Goal: Obtain resource: Obtain resource

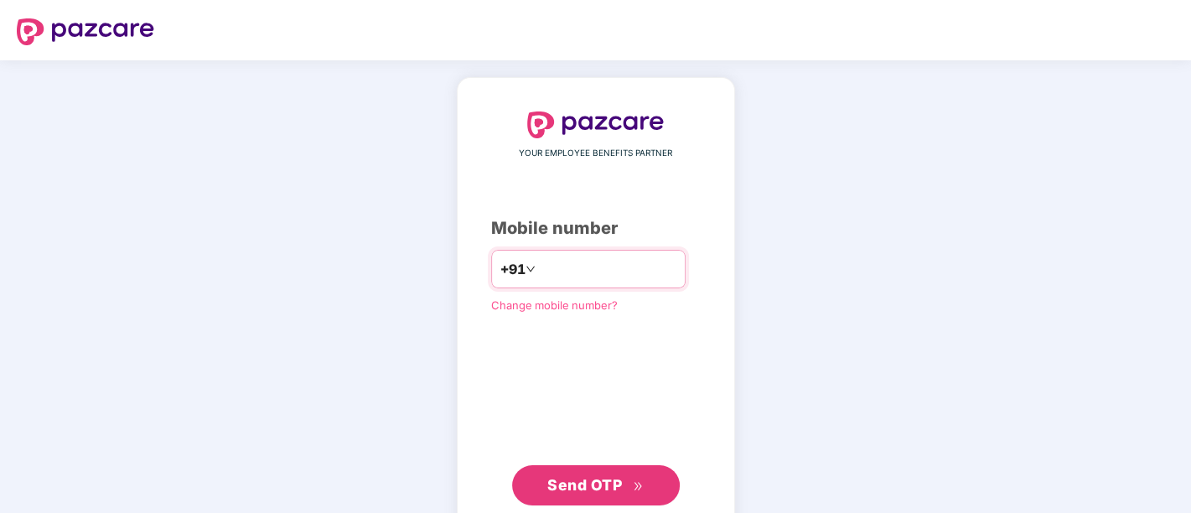
type input "**********"
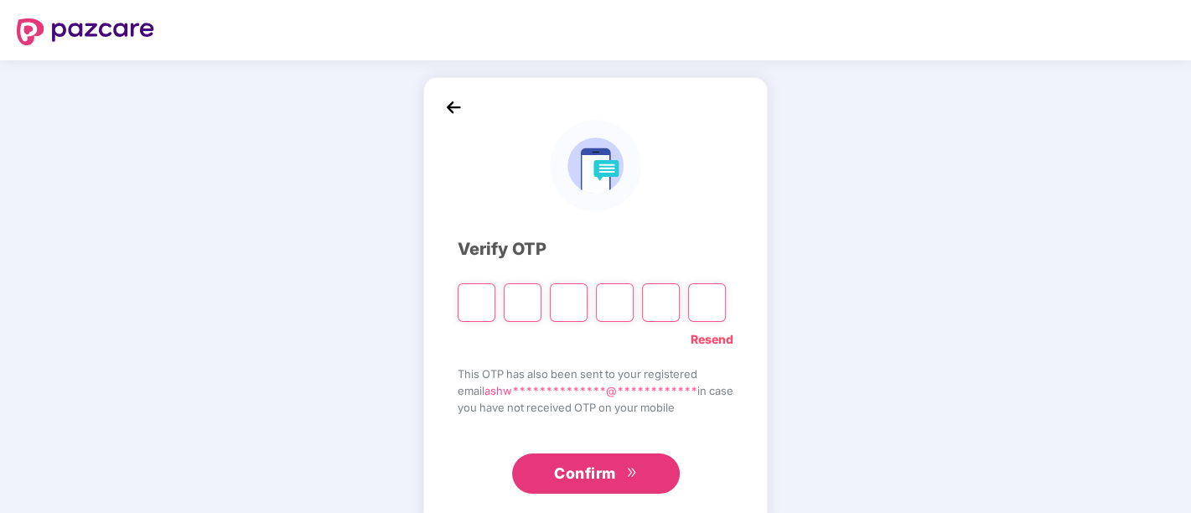
type input "*"
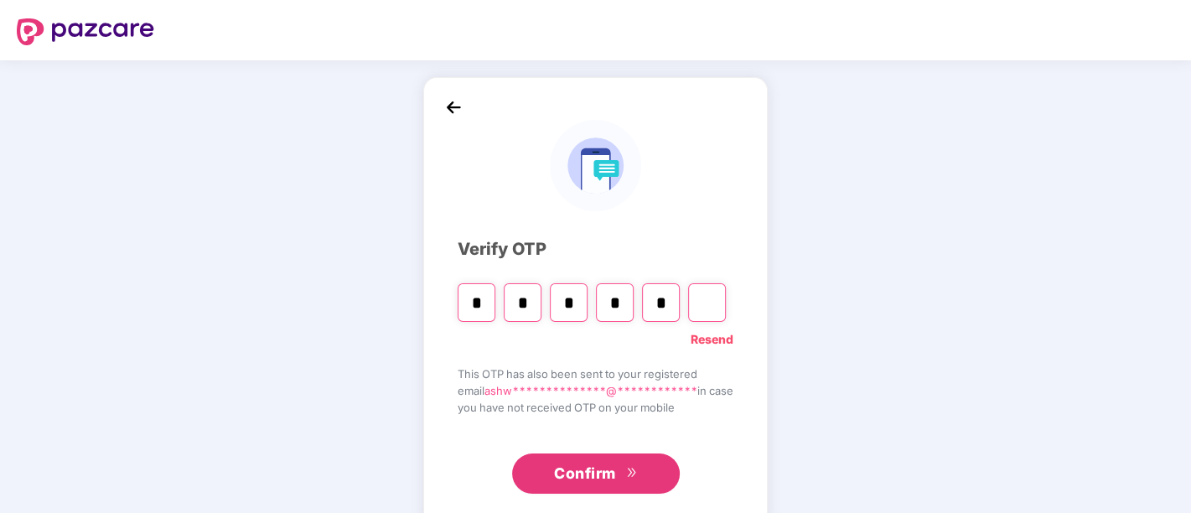
type input "*"
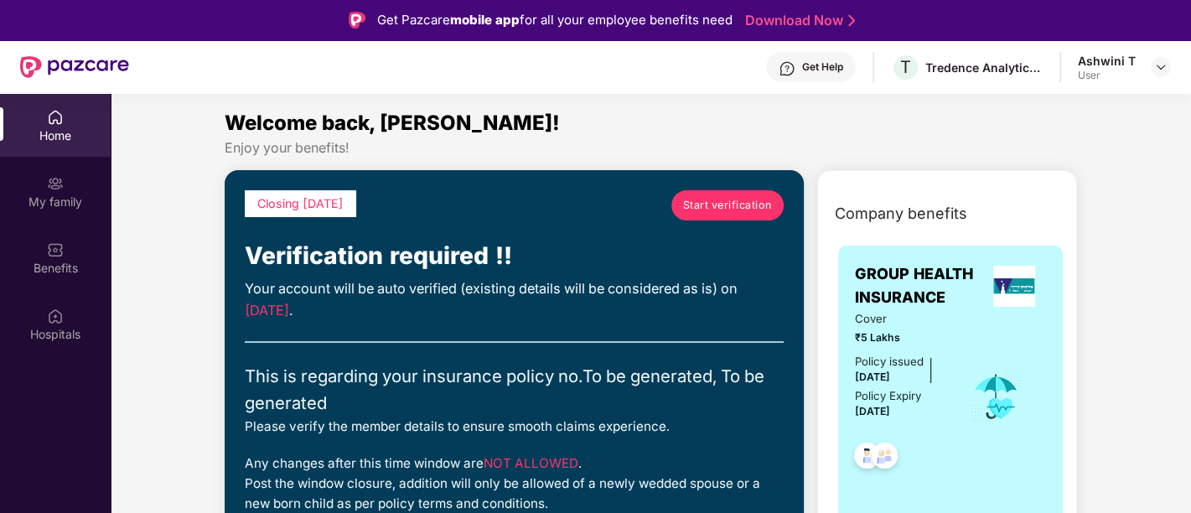
click at [744, 195] on link "Start verification" at bounding box center [727, 205] width 112 height 30
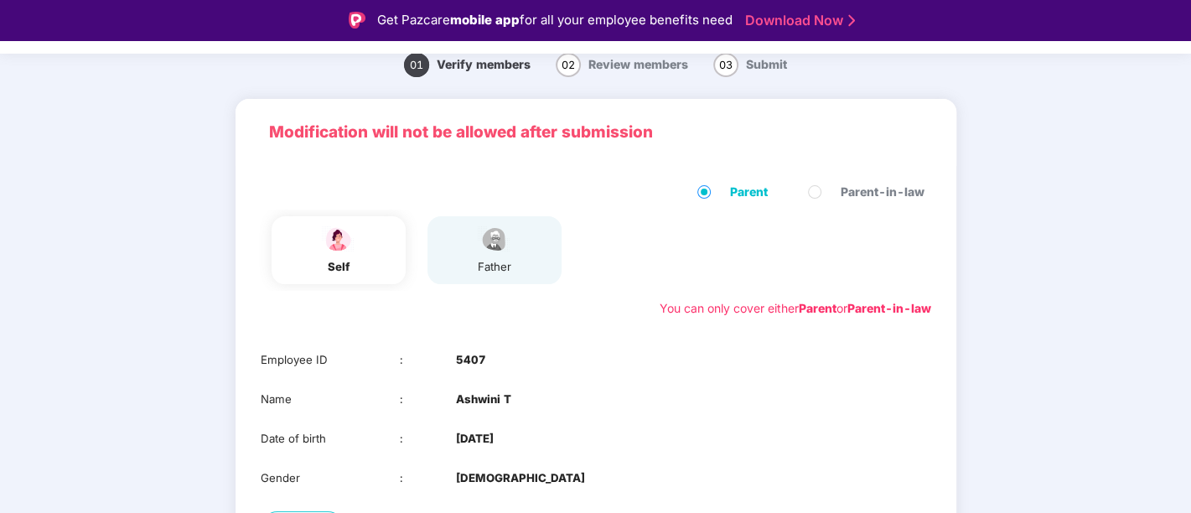
scroll to position [196, 0]
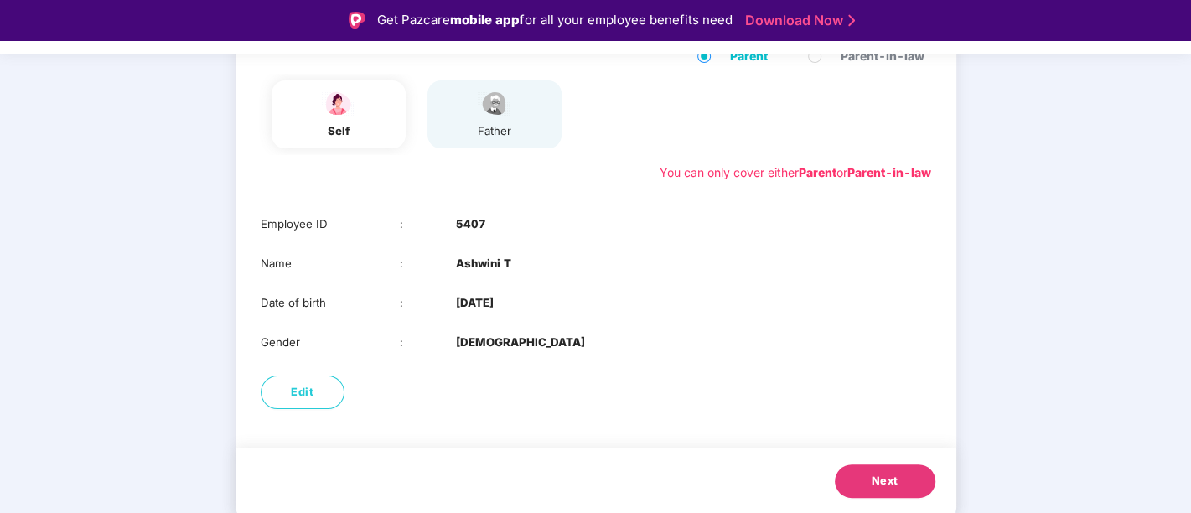
click at [900, 487] on button "Next" at bounding box center [885, 481] width 101 height 34
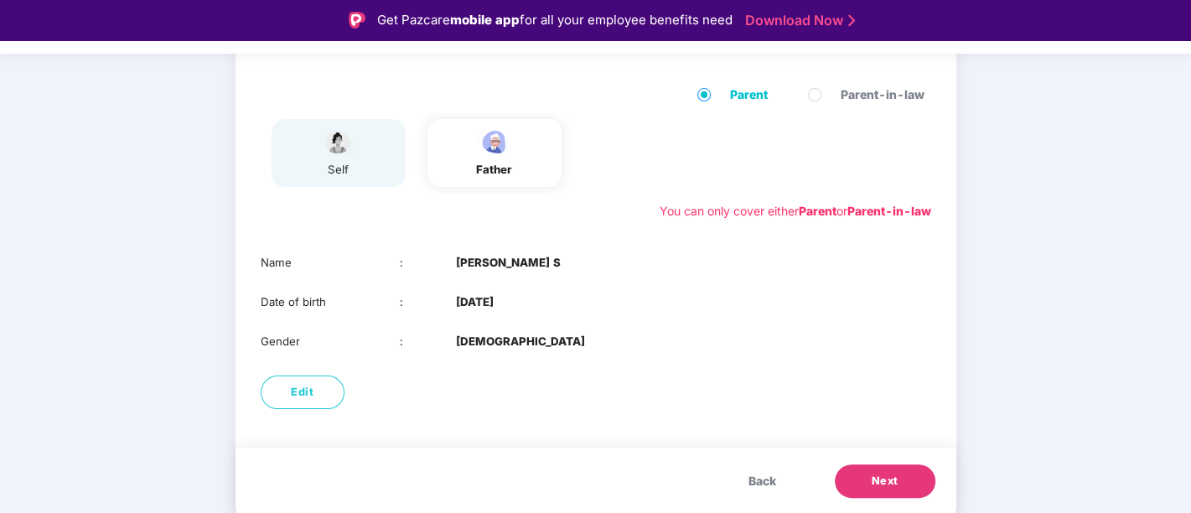
scroll to position [157, 0]
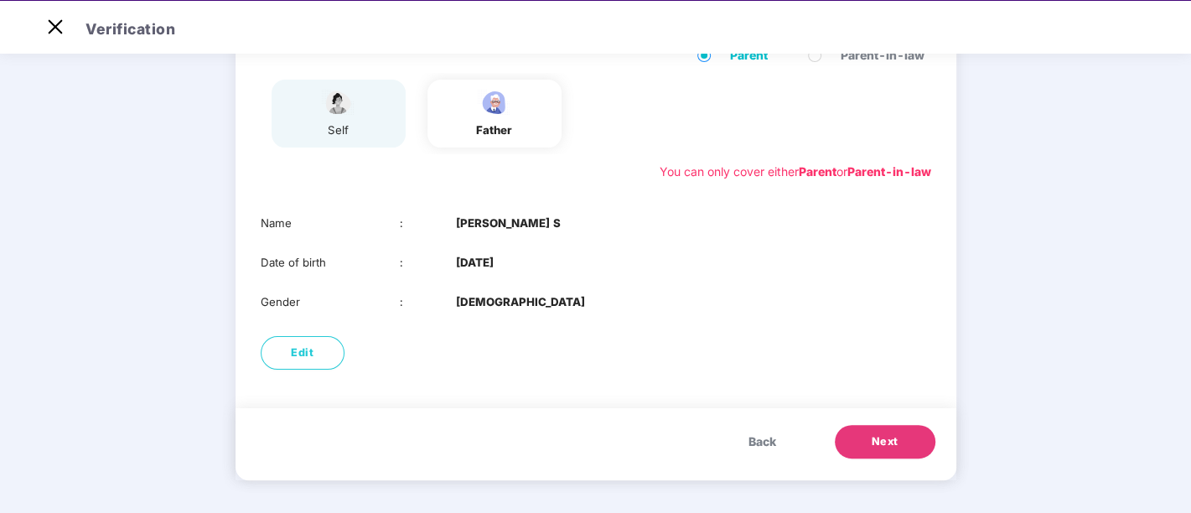
click at [908, 432] on button "Next" at bounding box center [885, 442] width 101 height 34
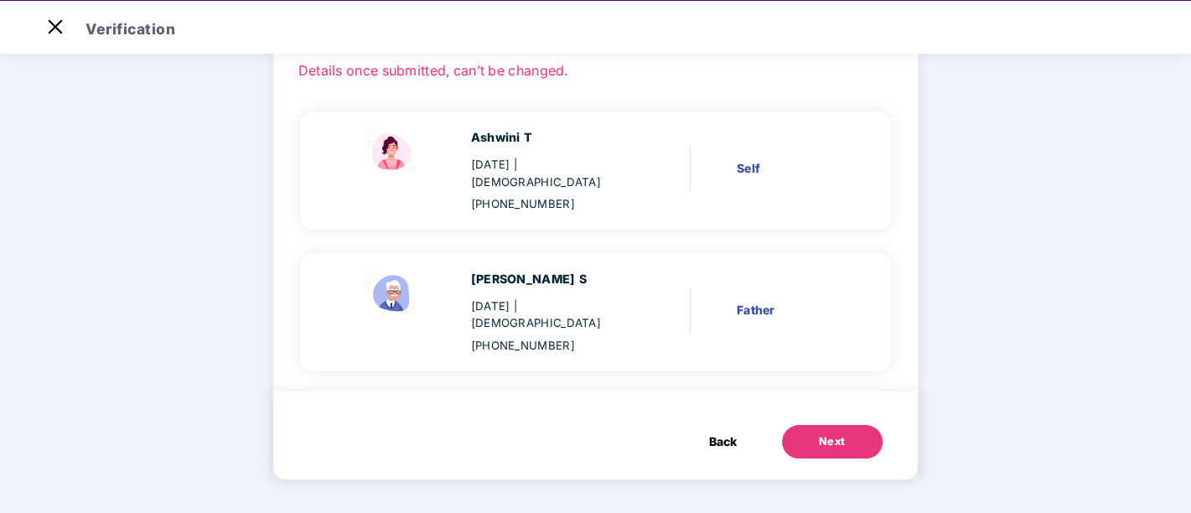
scroll to position [74, 0]
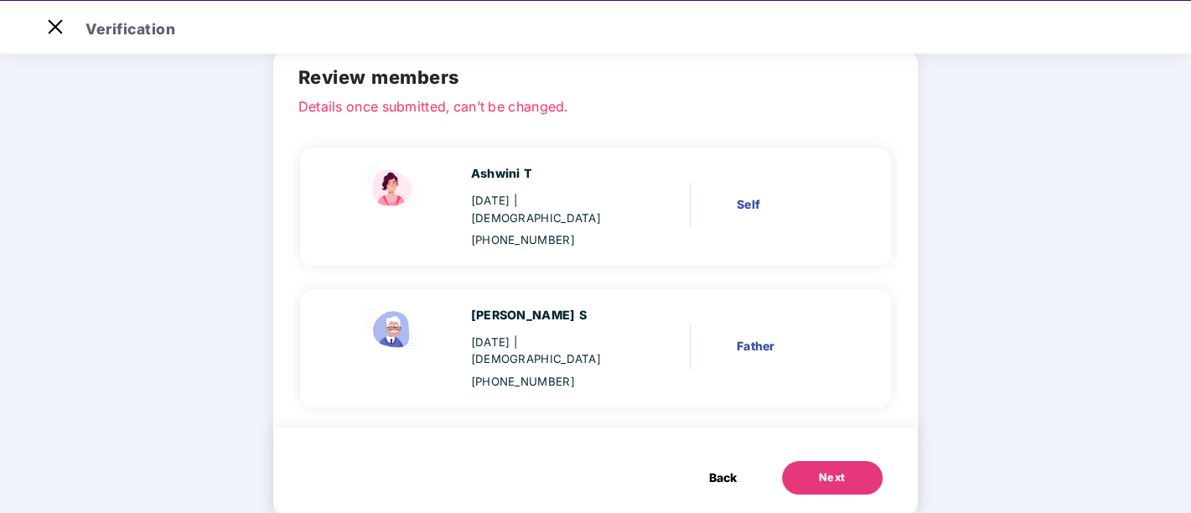
click at [850, 461] on button "Next" at bounding box center [832, 478] width 101 height 34
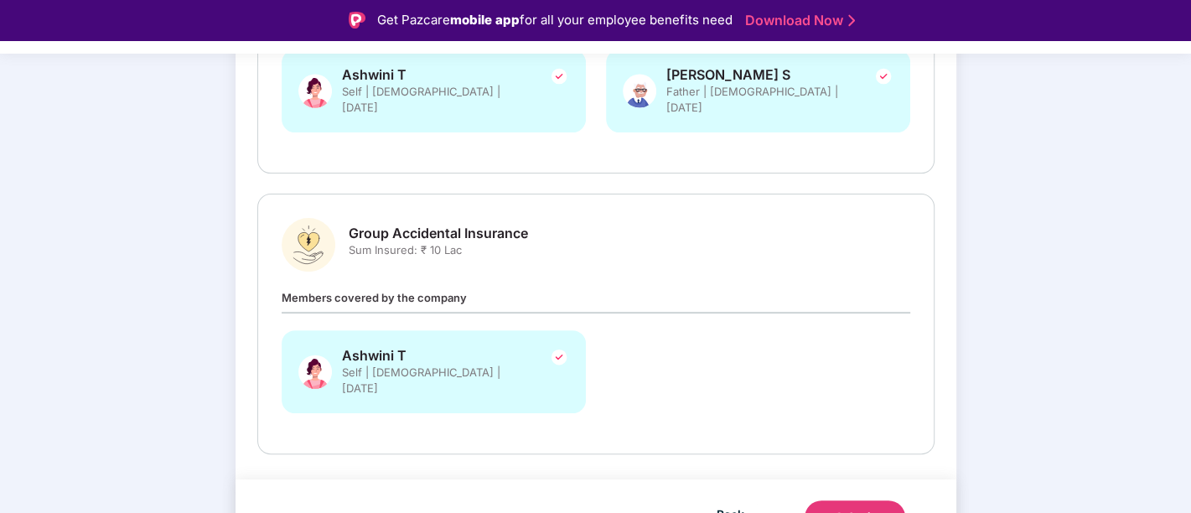
scroll to position [40, 0]
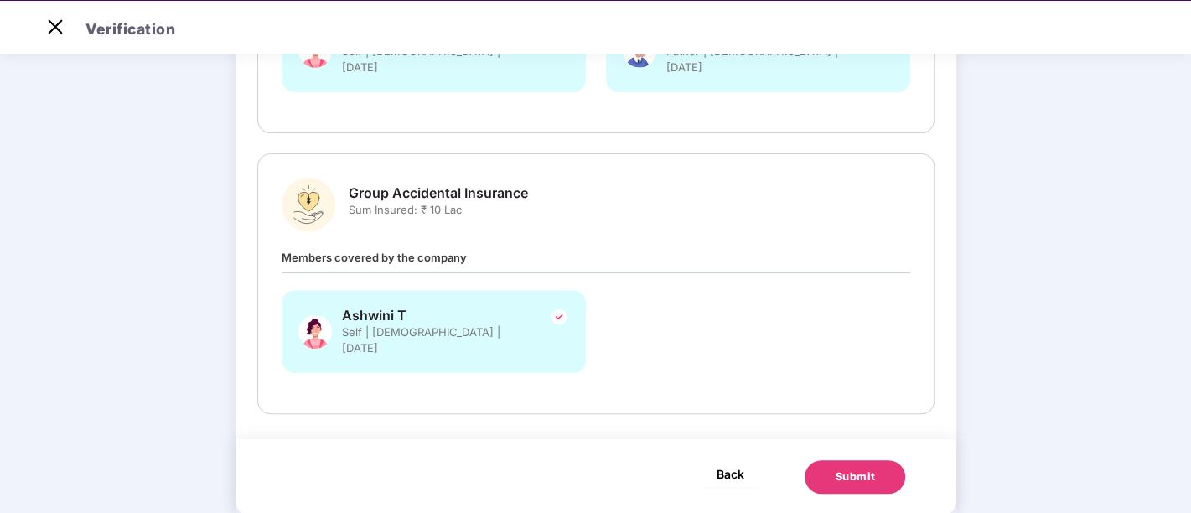
click at [717, 463] on span "Back" at bounding box center [731, 473] width 28 height 21
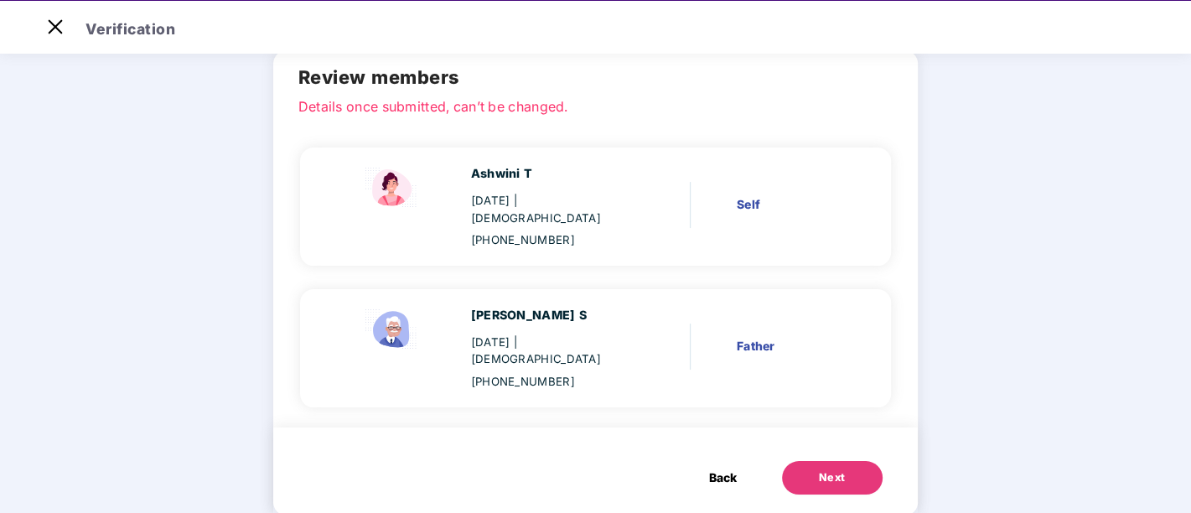
click at [717, 468] on span "Back" at bounding box center [723, 477] width 28 height 18
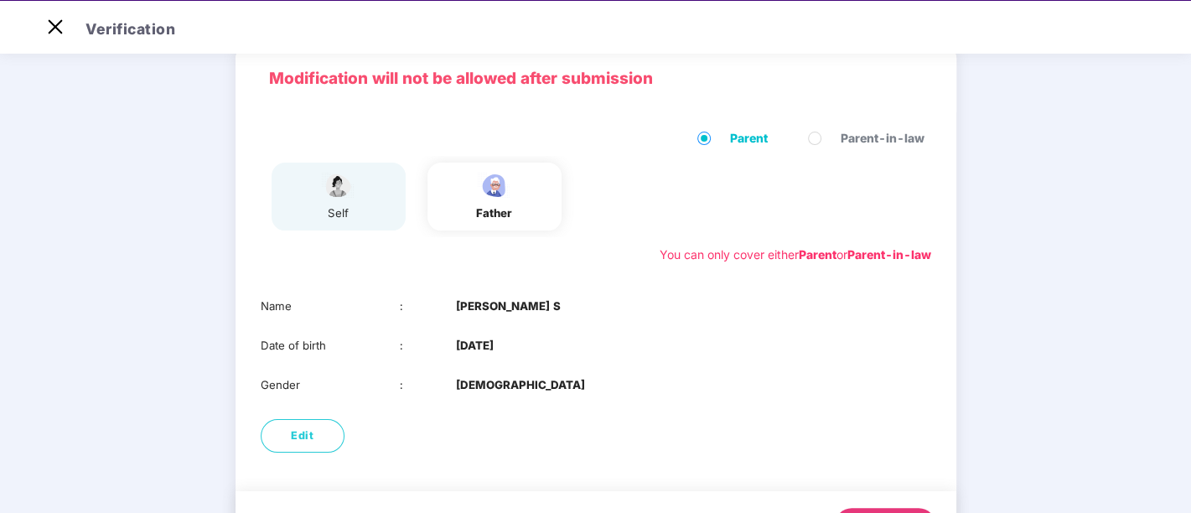
scroll to position [156, 0]
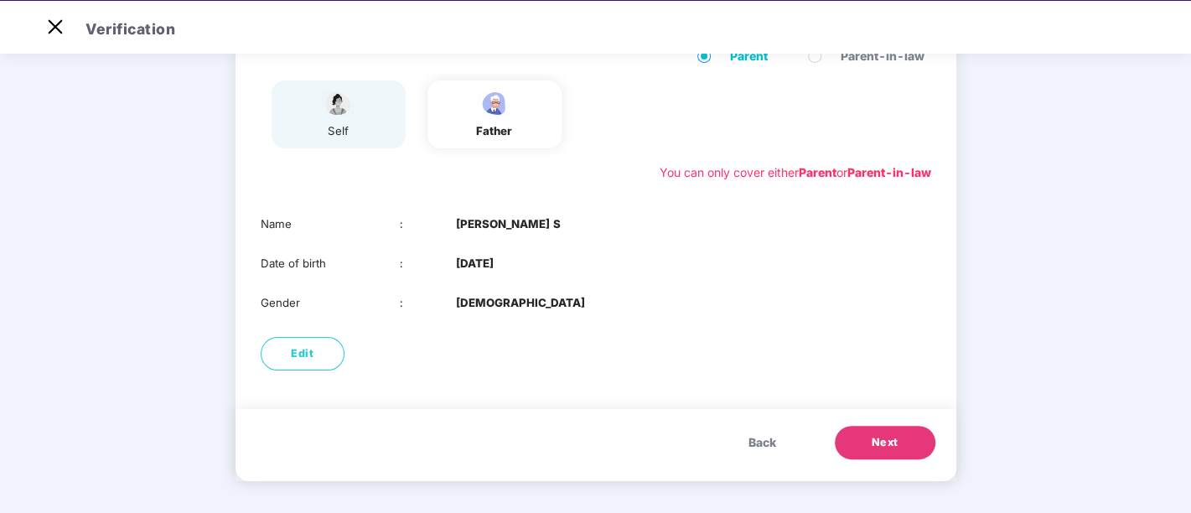
click at [742, 438] on button "Back" at bounding box center [762, 443] width 61 height 34
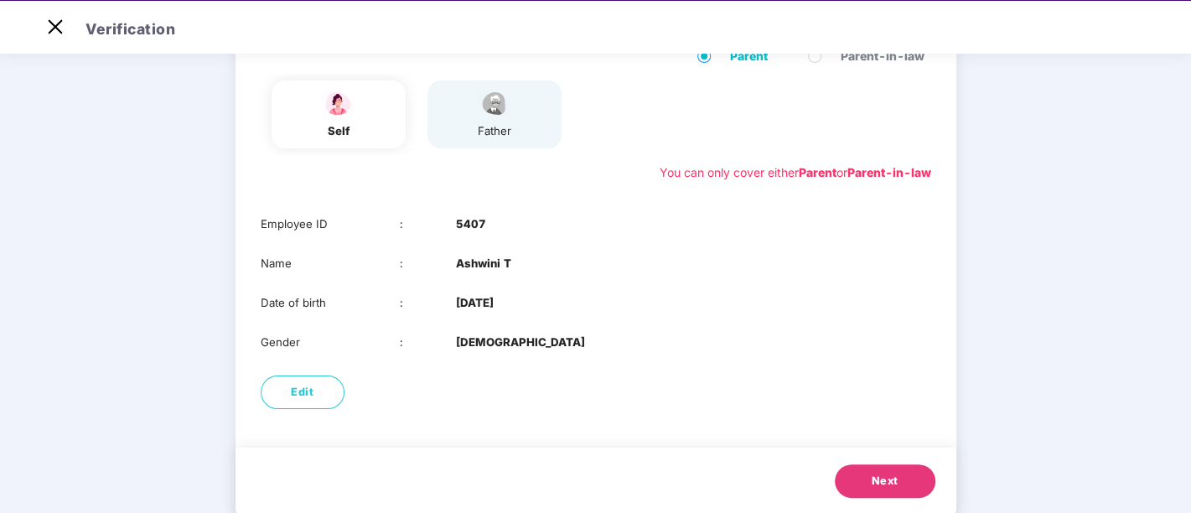
scroll to position [0, 0]
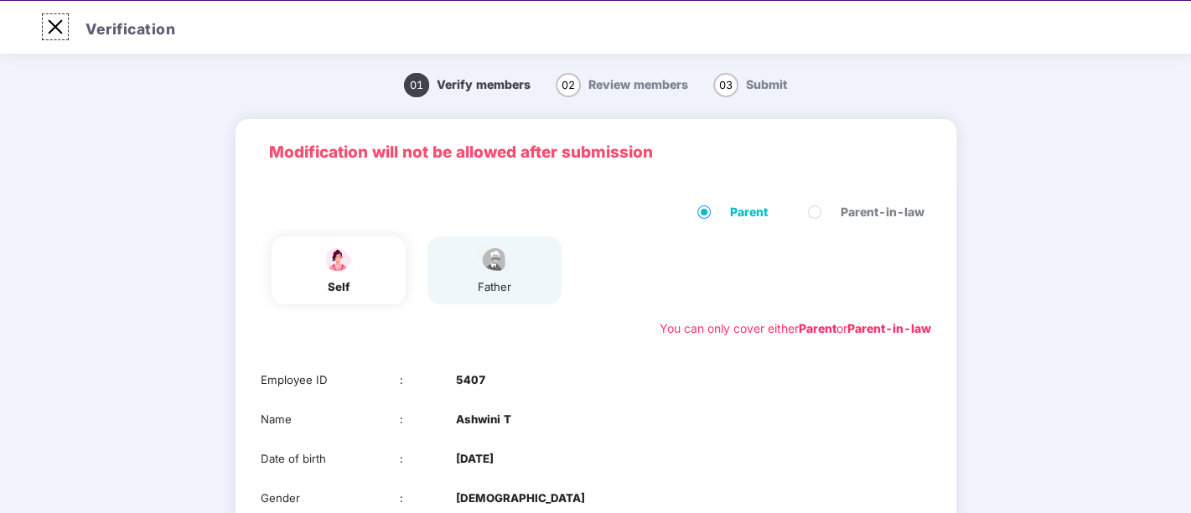
click at [51, 30] on img at bounding box center [55, 26] width 27 height 27
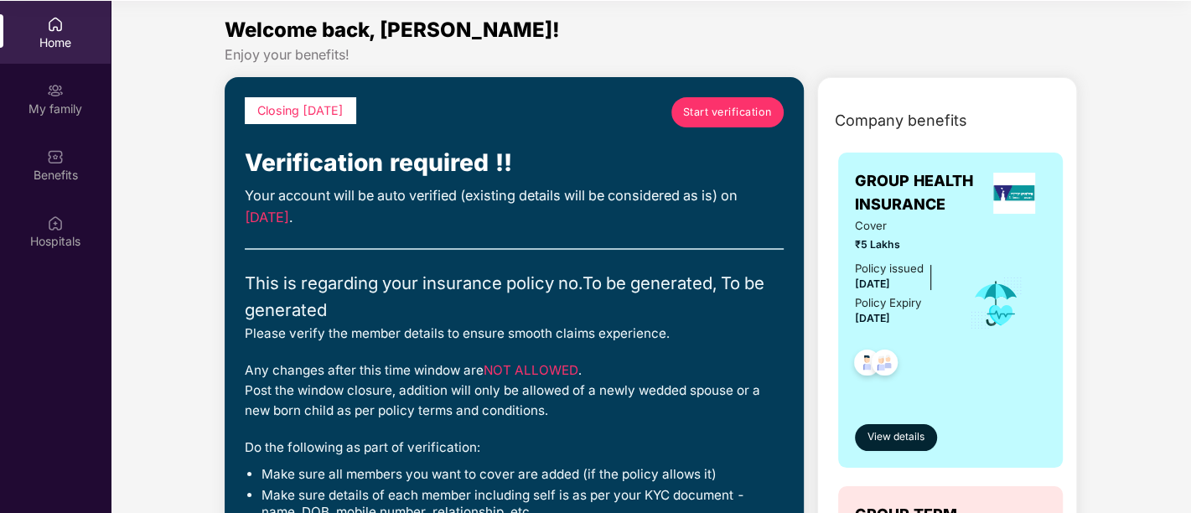
click at [63, 104] on div "My family" at bounding box center [55, 109] width 111 height 17
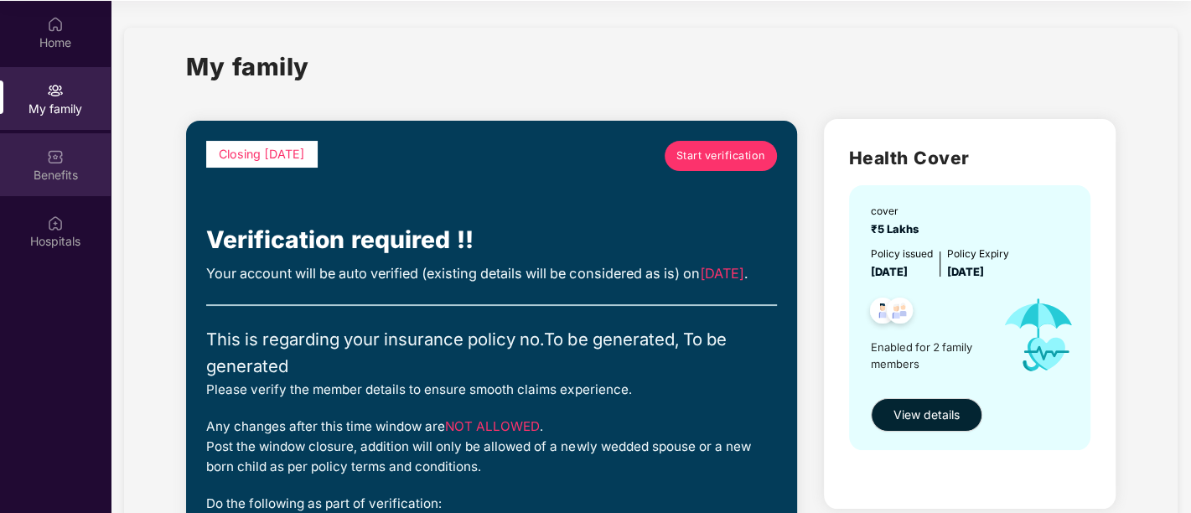
click at [57, 170] on div "Benefits" at bounding box center [55, 175] width 111 height 17
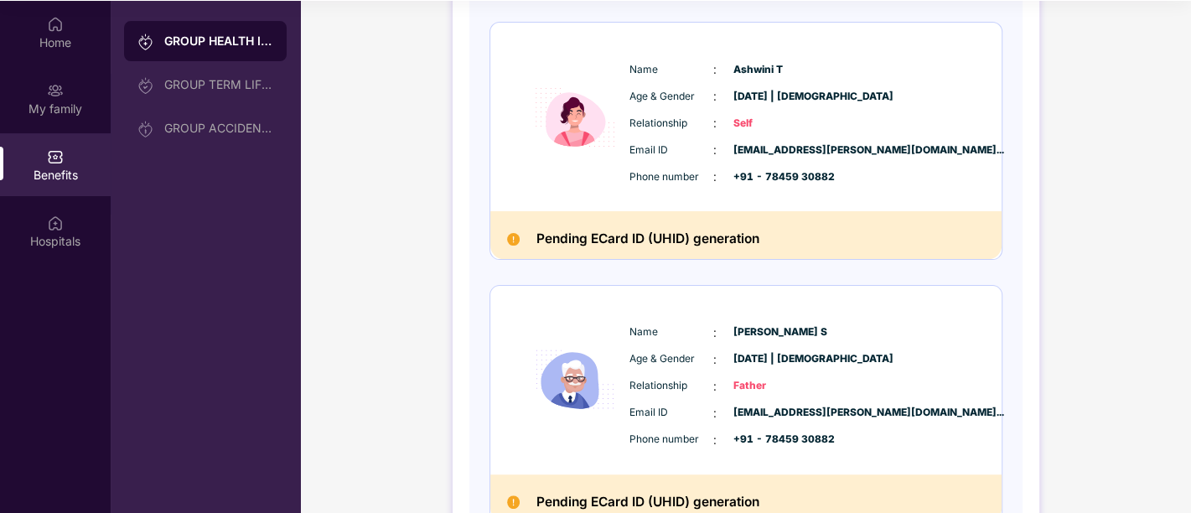
scroll to position [0, 0]
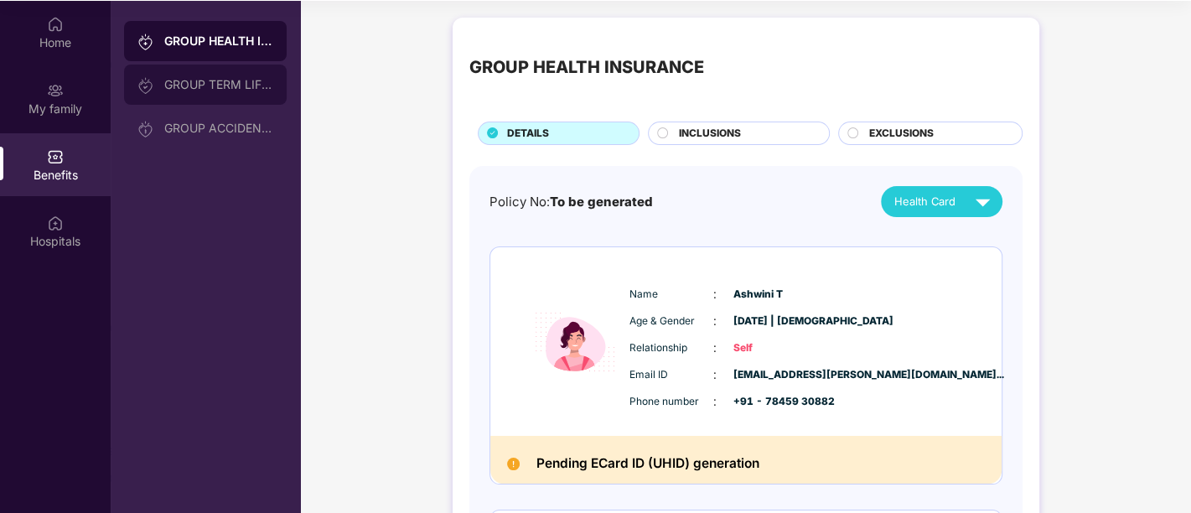
click at [234, 74] on div "GROUP TERM LIFE INSURANCE" at bounding box center [205, 85] width 163 height 40
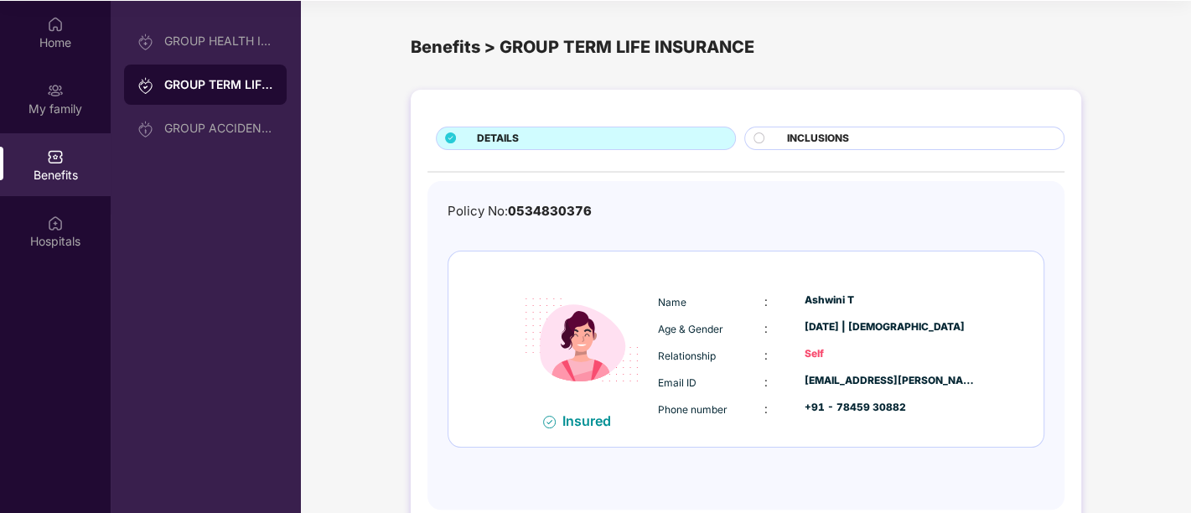
click at [233, 106] on div "GROUP HEALTH INSURANCE GROUP TERM LIFE INSURANCE GROUP ACCIDENTAL INSURANCE" at bounding box center [205, 84] width 163 height 127
click at [230, 123] on div "GROUP ACCIDENTAL INSURANCE" at bounding box center [218, 128] width 109 height 13
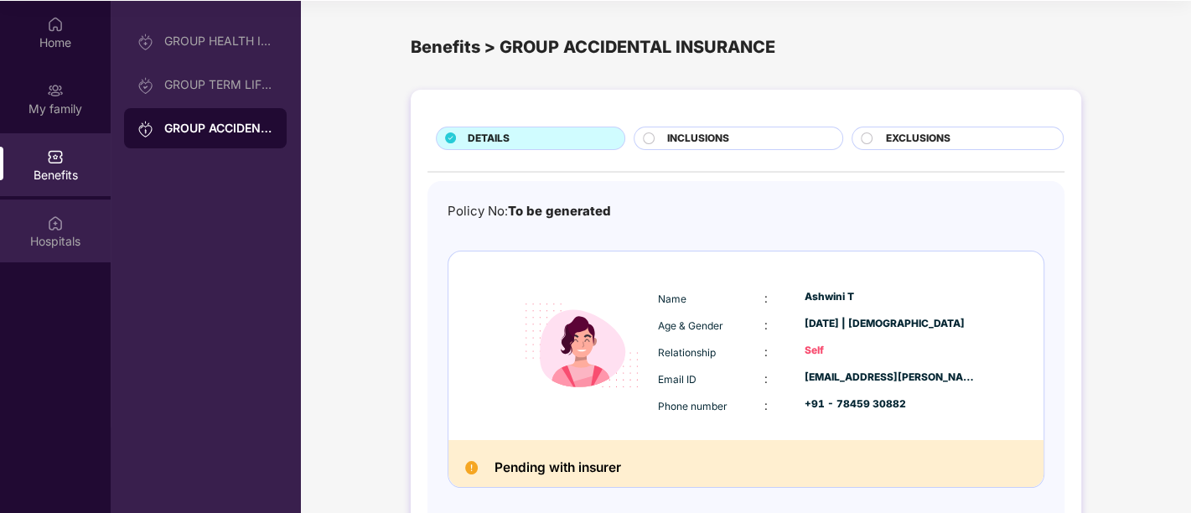
click at [73, 233] on div "Hospitals" at bounding box center [55, 241] width 111 height 17
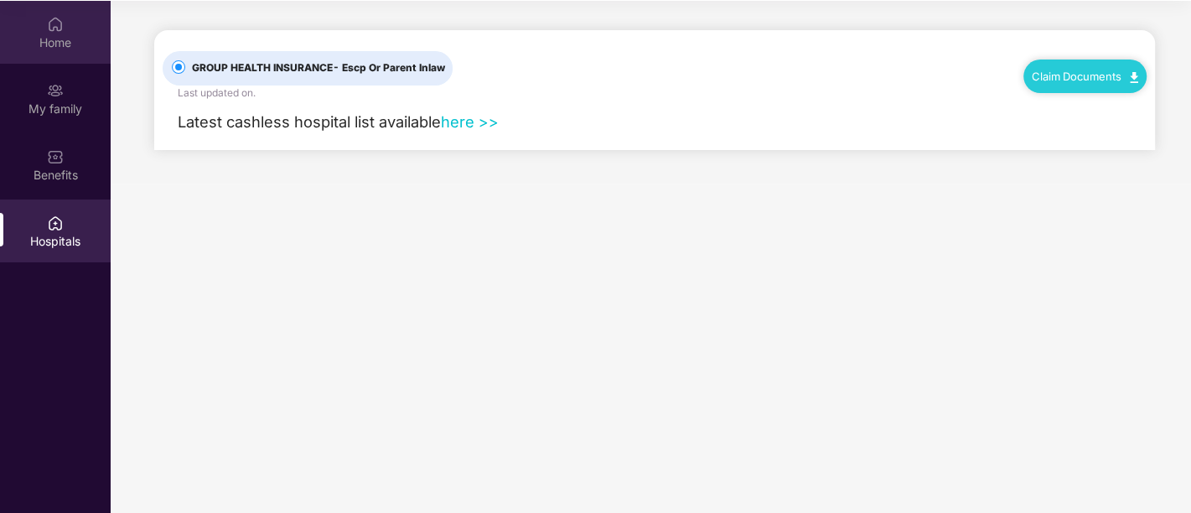
click at [75, 57] on div "Home" at bounding box center [55, 32] width 111 height 63
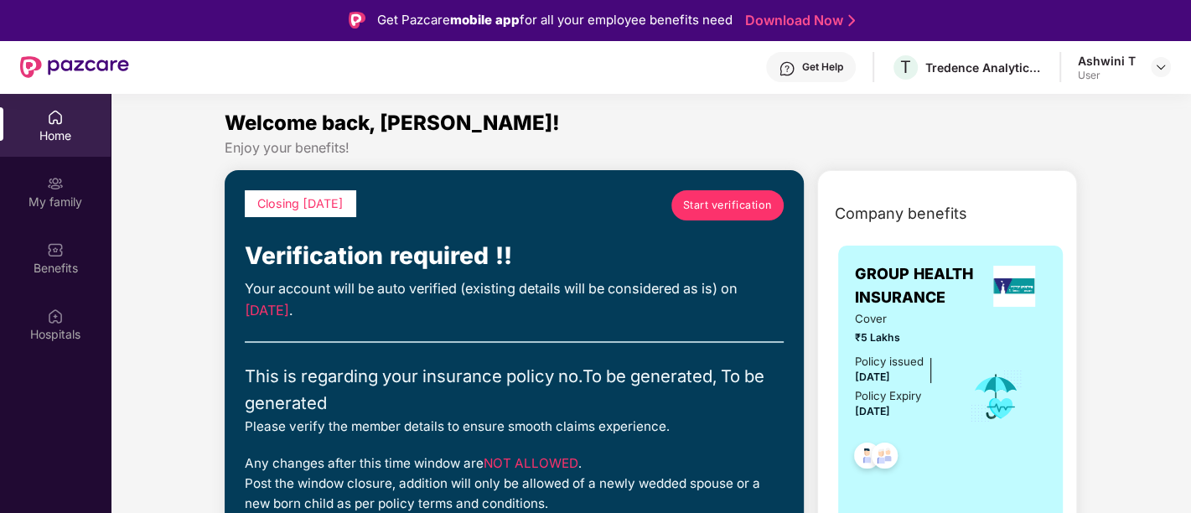
click at [815, 62] on div "Get Help" at bounding box center [822, 66] width 41 height 13
click at [1108, 73] on div "User" at bounding box center [1107, 75] width 58 height 13
click at [1154, 67] on img at bounding box center [1160, 66] width 13 height 13
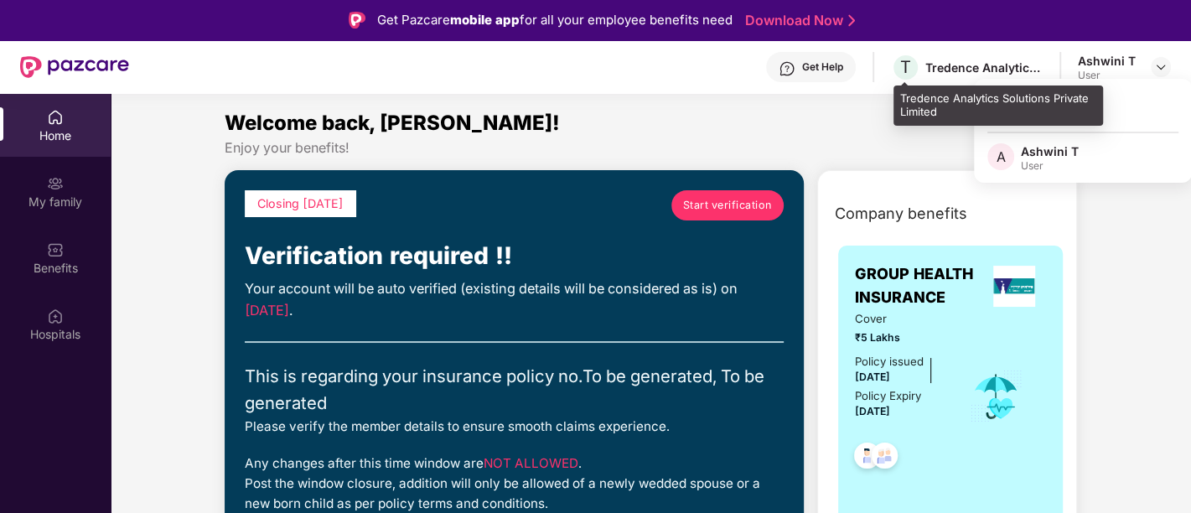
click at [940, 68] on div "Tredence Analytics Solutions Private Limited" at bounding box center [983, 68] width 117 height 16
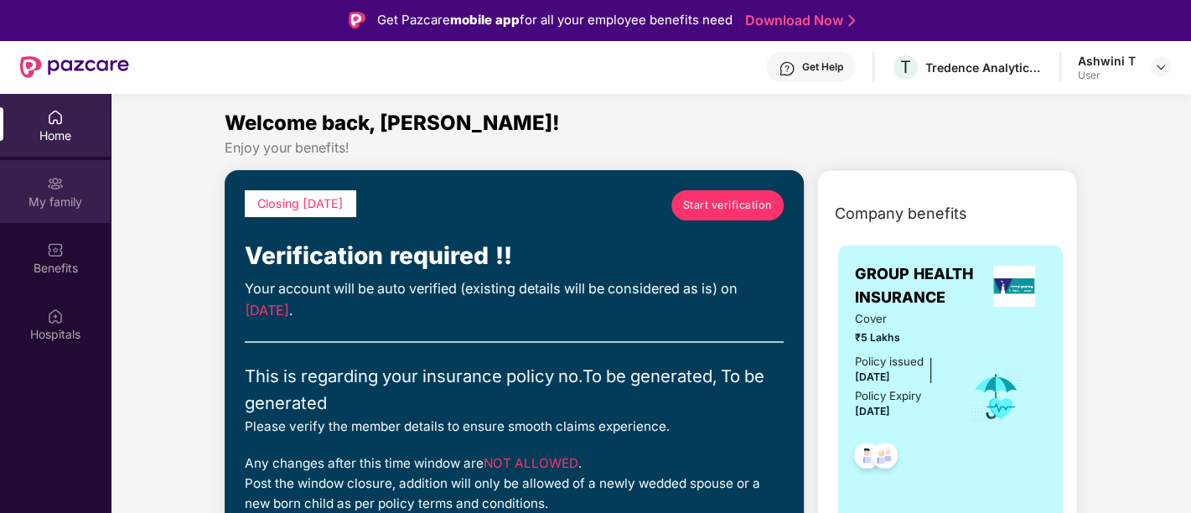
click at [34, 215] on div "My family" at bounding box center [55, 191] width 111 height 63
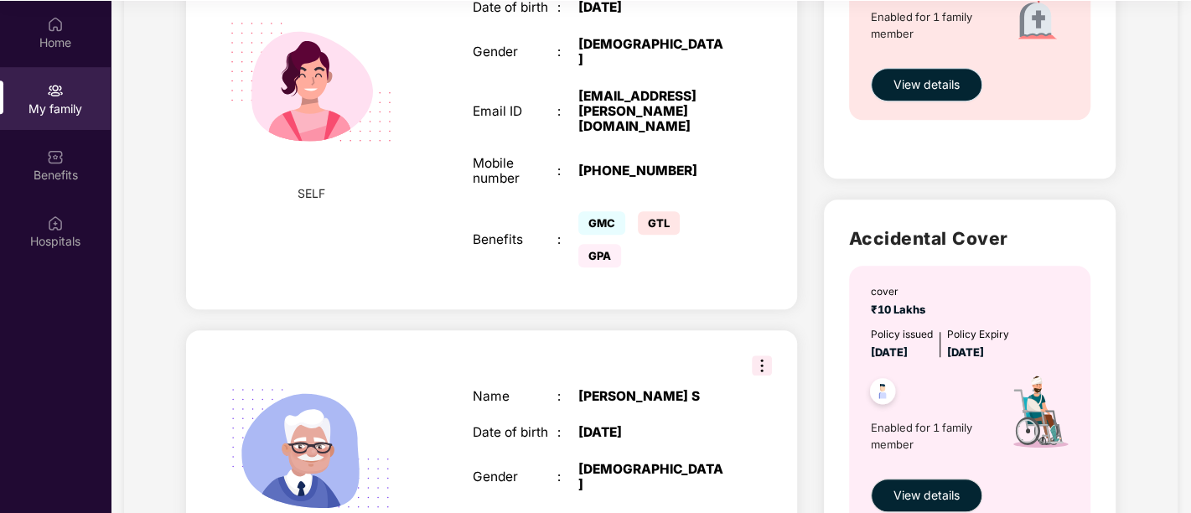
scroll to position [888, 0]
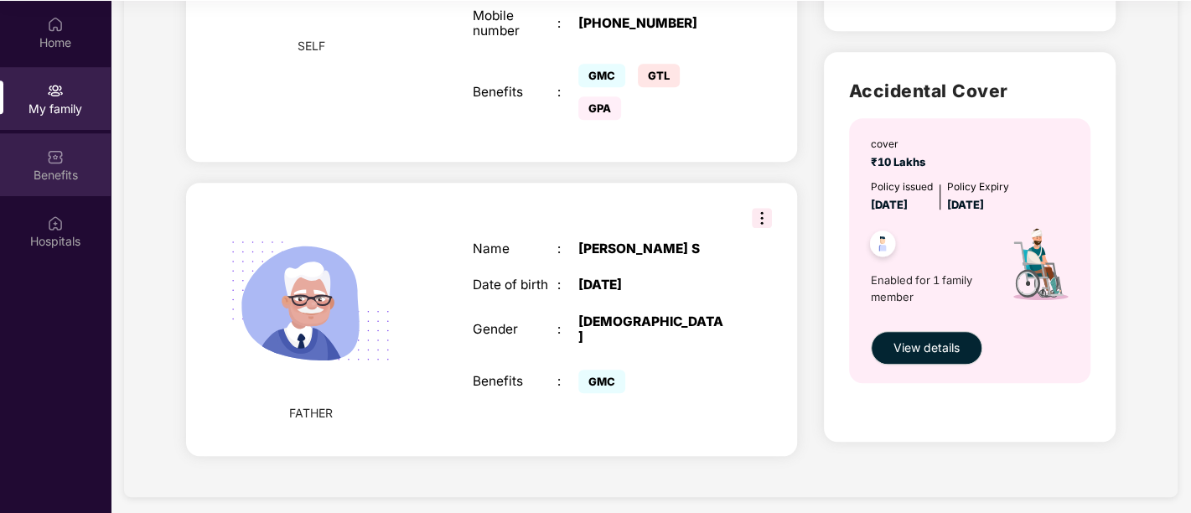
click at [69, 170] on div "Benefits" at bounding box center [55, 175] width 111 height 17
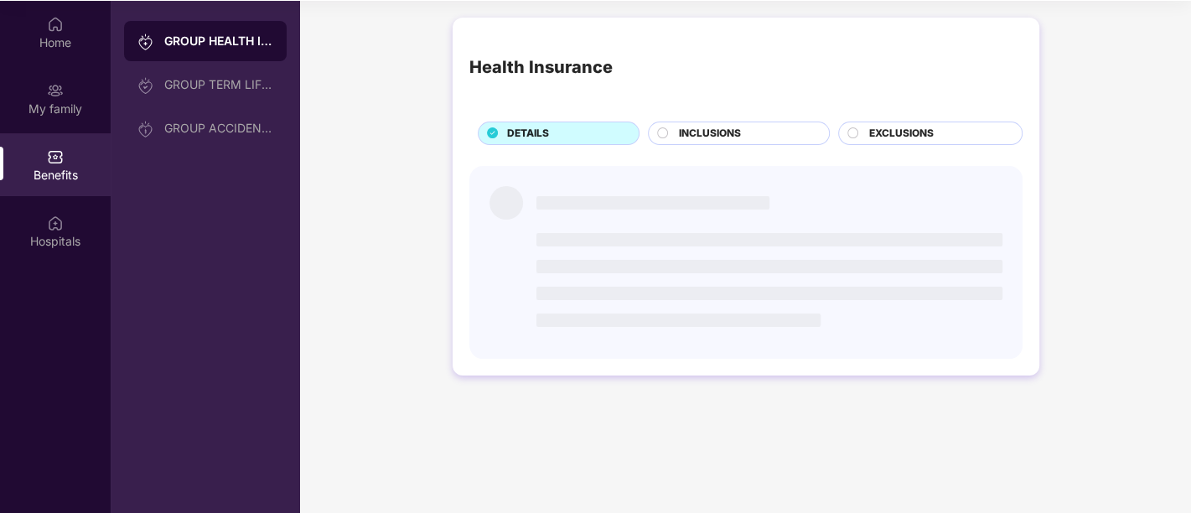
scroll to position [0, 0]
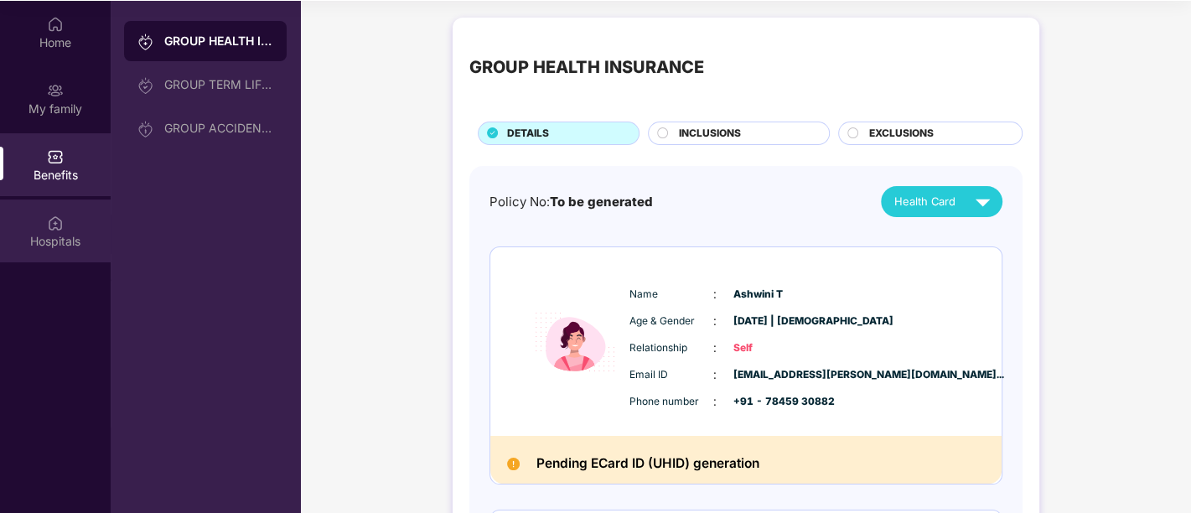
click at [37, 250] on div "Hospitals" at bounding box center [55, 230] width 111 height 63
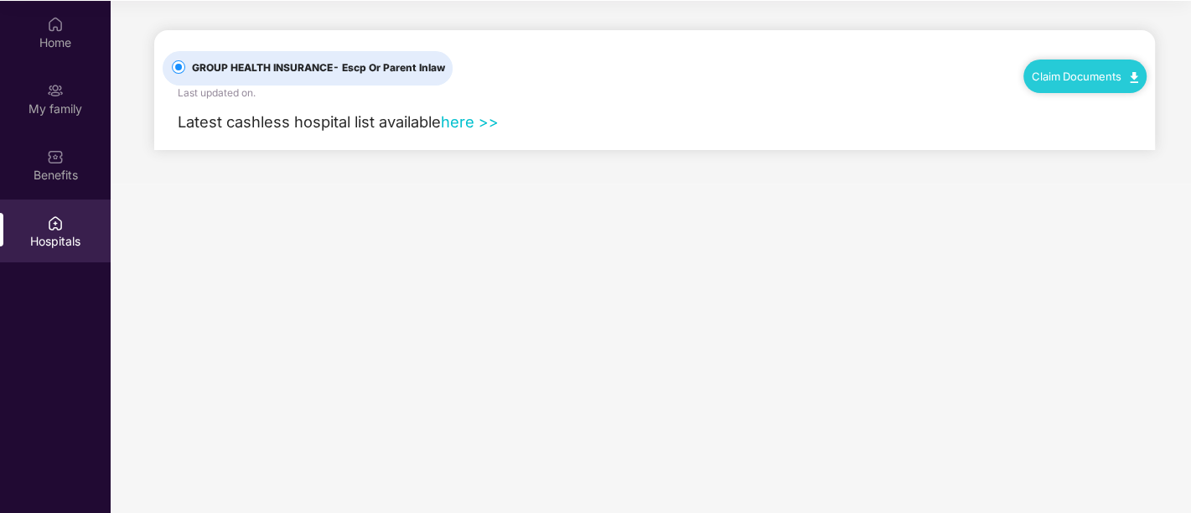
click at [328, 64] on span "GROUP HEALTH INSURANCE - Escp Or Parent Inlaw" at bounding box center [318, 68] width 267 height 16
click at [1083, 80] on link "Claim Documents" at bounding box center [1085, 76] width 106 height 13
click at [1077, 111] on link "Claim Form" at bounding box center [1092, 105] width 109 height 36
click at [476, 122] on link "here >>" at bounding box center [470, 121] width 58 height 18
click at [41, 34] on div "Home" at bounding box center [55, 42] width 111 height 17
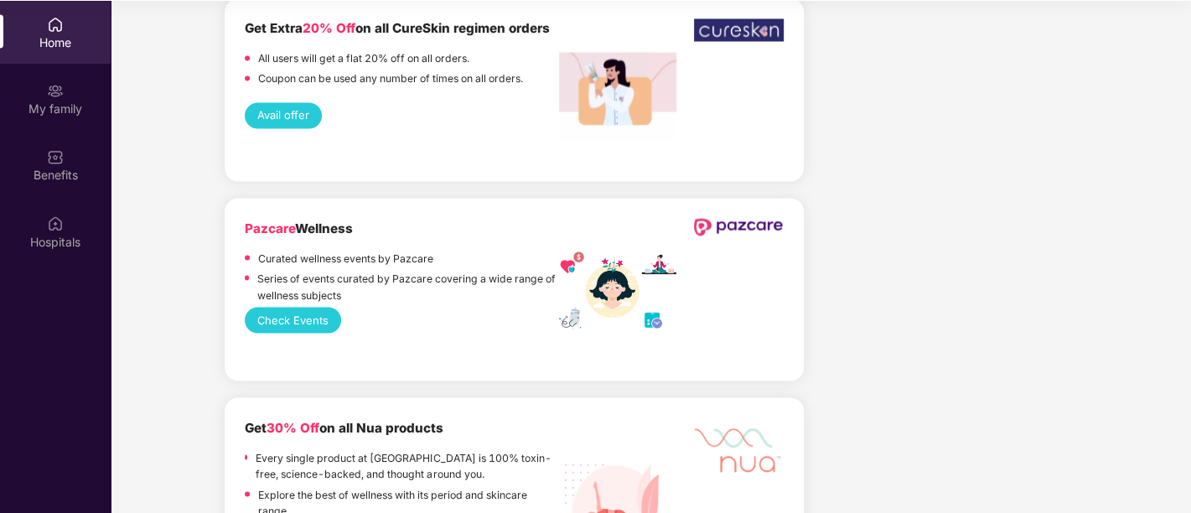
scroll to position [2143, 0]
